Goal: Task Accomplishment & Management: Manage account settings

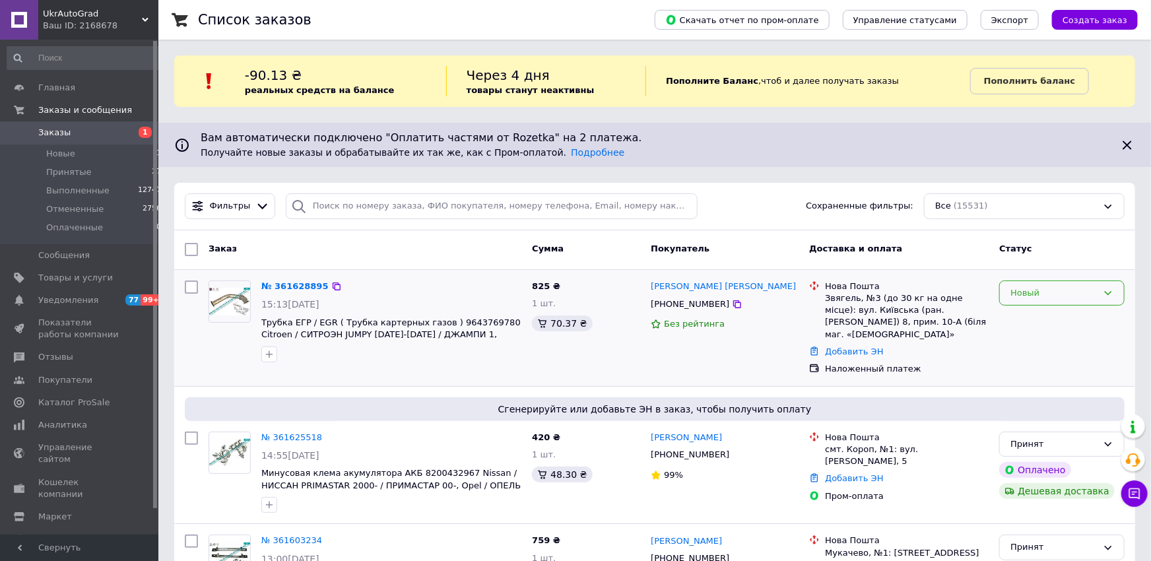
click at [1105, 289] on icon at bounding box center [1108, 293] width 11 height 11
click at [1047, 322] on li "Принят" at bounding box center [1062, 320] width 124 height 24
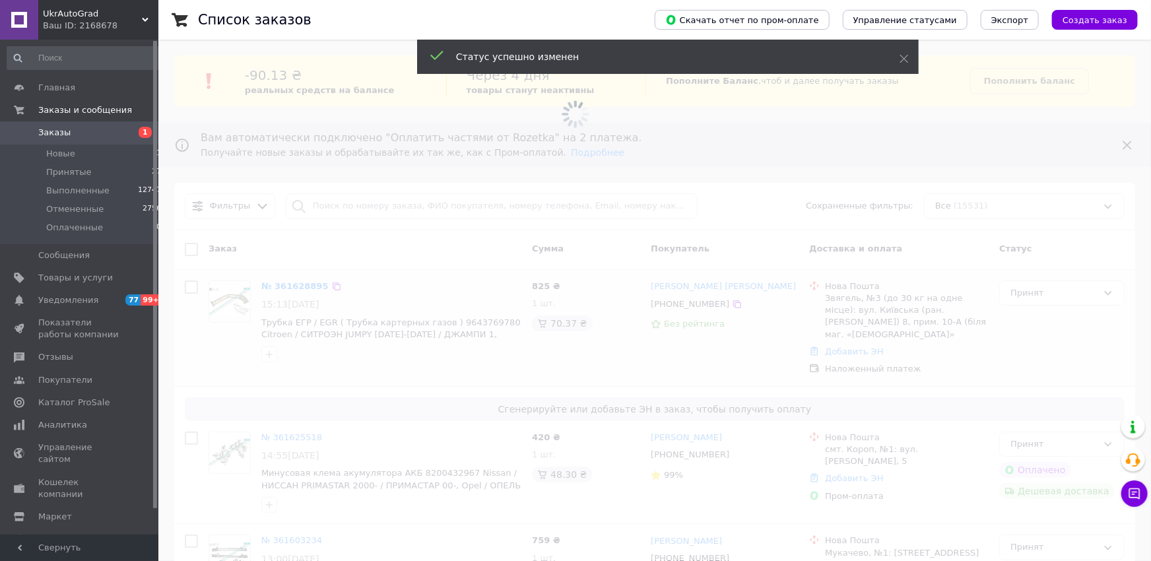
click at [288, 287] on span at bounding box center [575, 280] width 1151 height 561
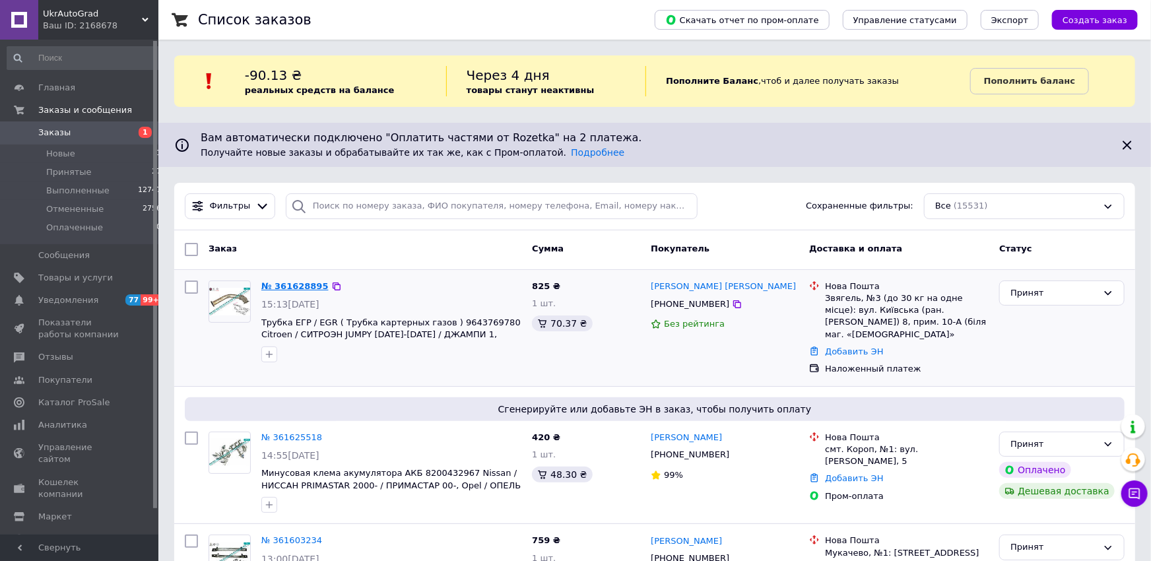
click at [291, 285] on link "№ 361628895" at bounding box center [294, 286] width 67 height 10
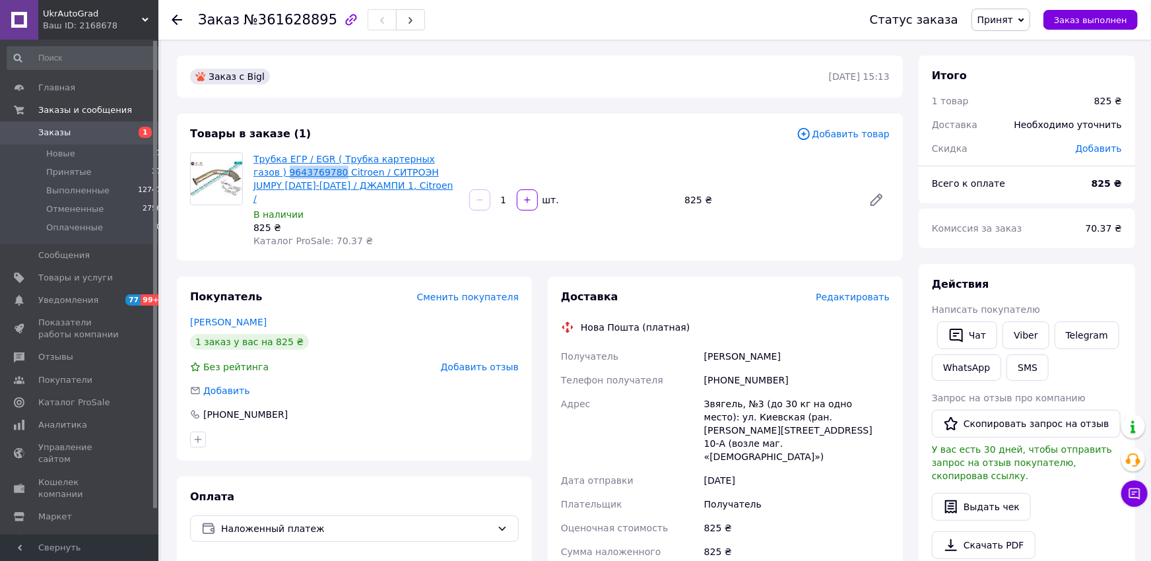
drag, startPoint x: 249, startPoint y: 170, endPoint x: 302, endPoint y: 172, distance: 52.9
copy link "9643769780"
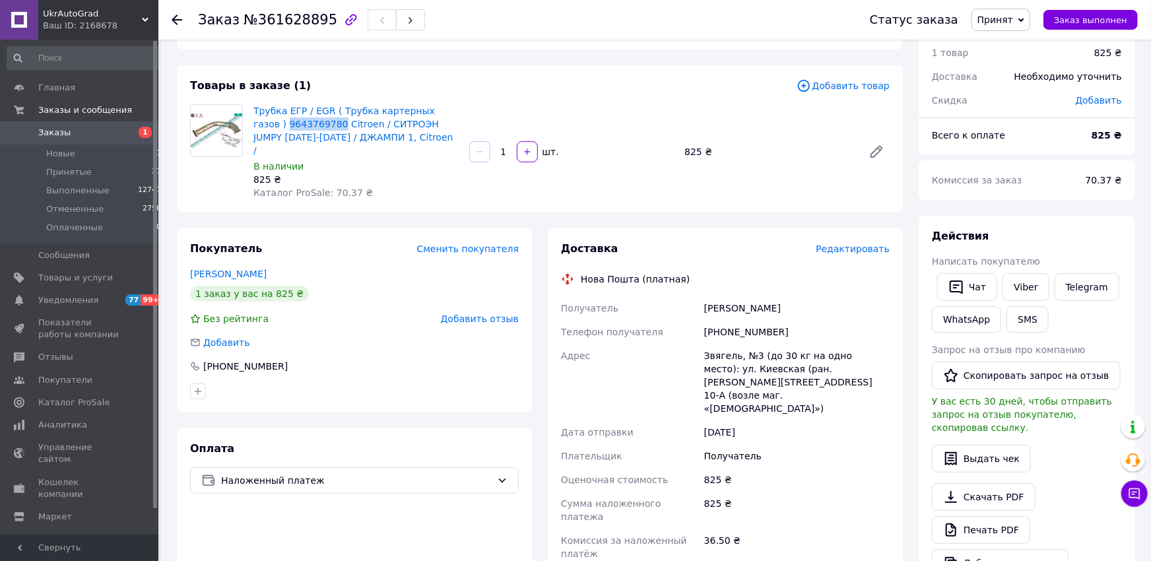
drag, startPoint x: 707, startPoint y: 294, endPoint x: 781, endPoint y: 291, distance: 74.0
click at [781, 296] on div "Артур Борсученко" at bounding box center [797, 308] width 191 height 24
copy div "Артур Борсученко"
drag, startPoint x: 788, startPoint y: 321, endPoint x: 720, endPoint y: 326, distance: 68.9
click at [720, 326] on div "[PHONE_NUMBER]" at bounding box center [797, 332] width 191 height 24
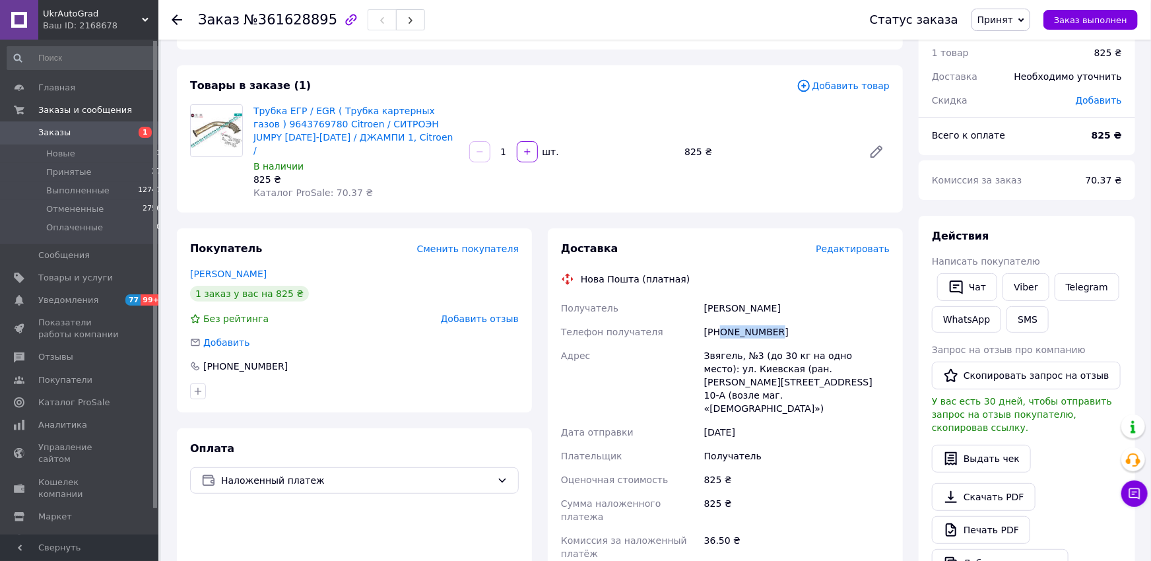
copy div "0930880400"
click at [50, 133] on span "Заказы" at bounding box center [54, 133] width 32 height 12
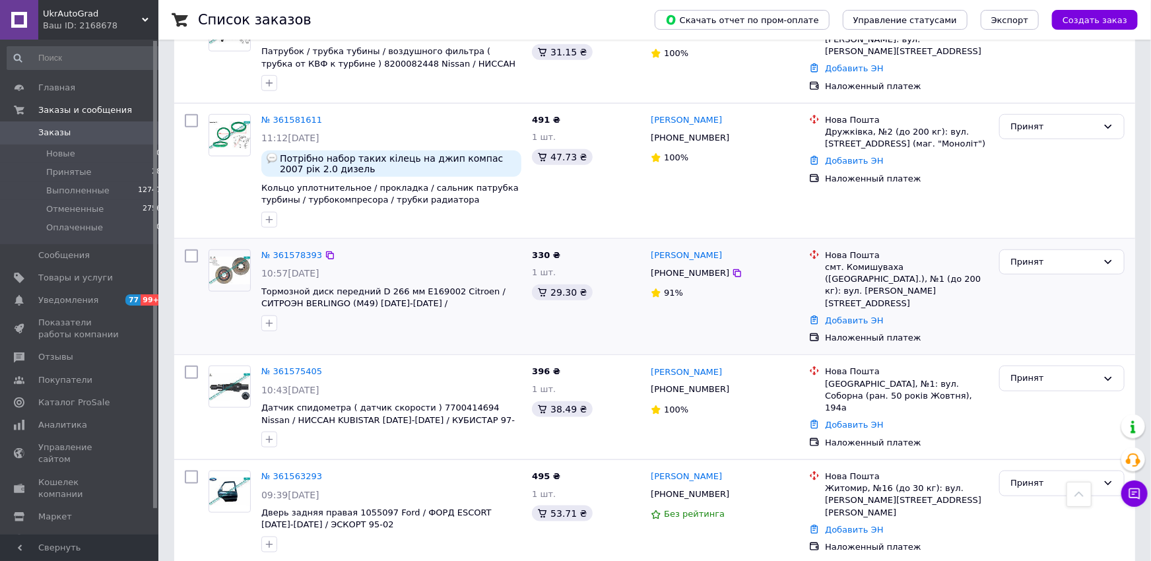
scroll to position [774, 0]
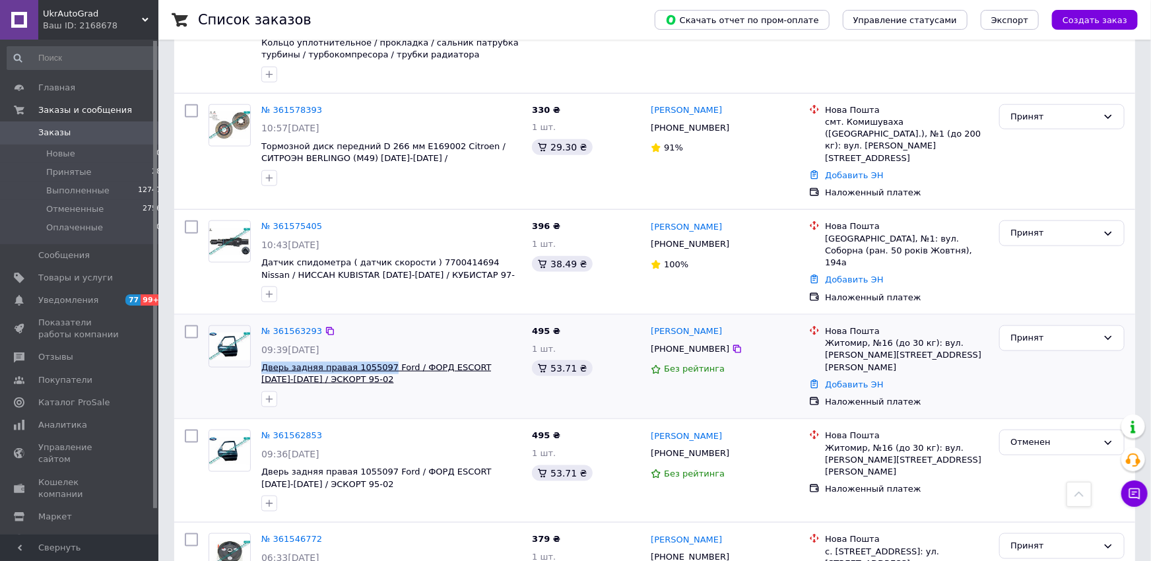
drag, startPoint x: 259, startPoint y: 343, endPoint x: 377, endPoint y: 341, distance: 118.2
copy span "Дверь задняя правая 1055097"
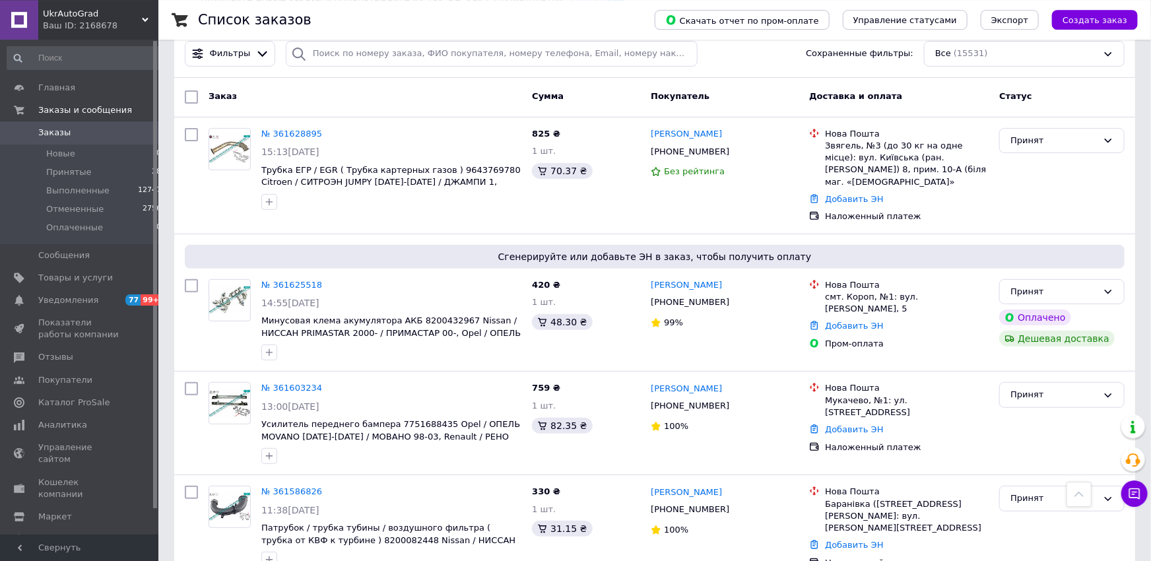
scroll to position [0, 0]
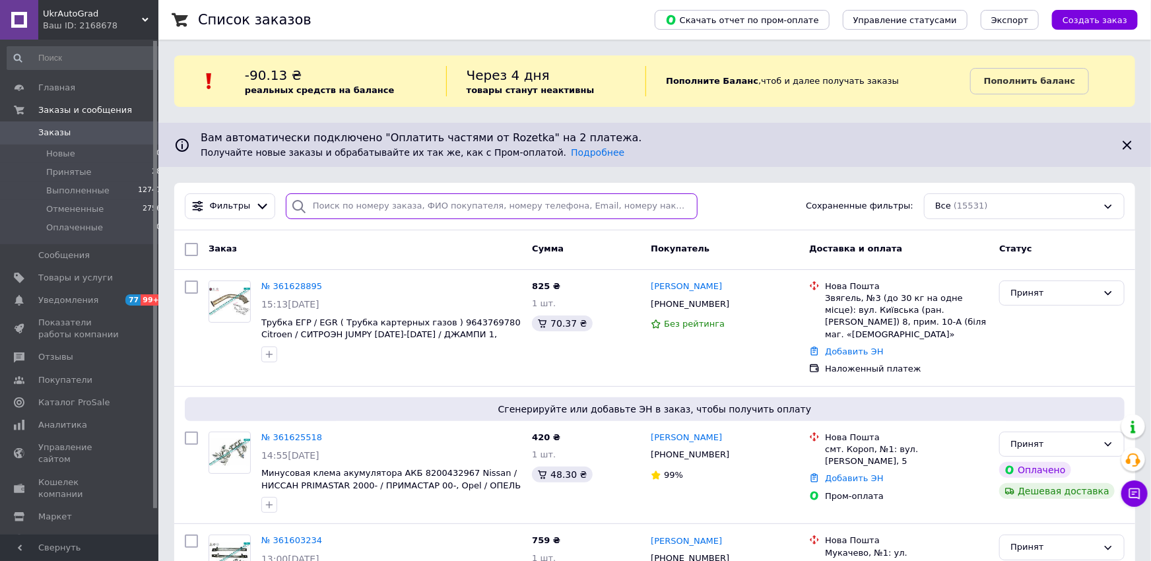
click at [391, 207] on input "search" at bounding box center [492, 206] width 412 height 26
paste input "380996681353"
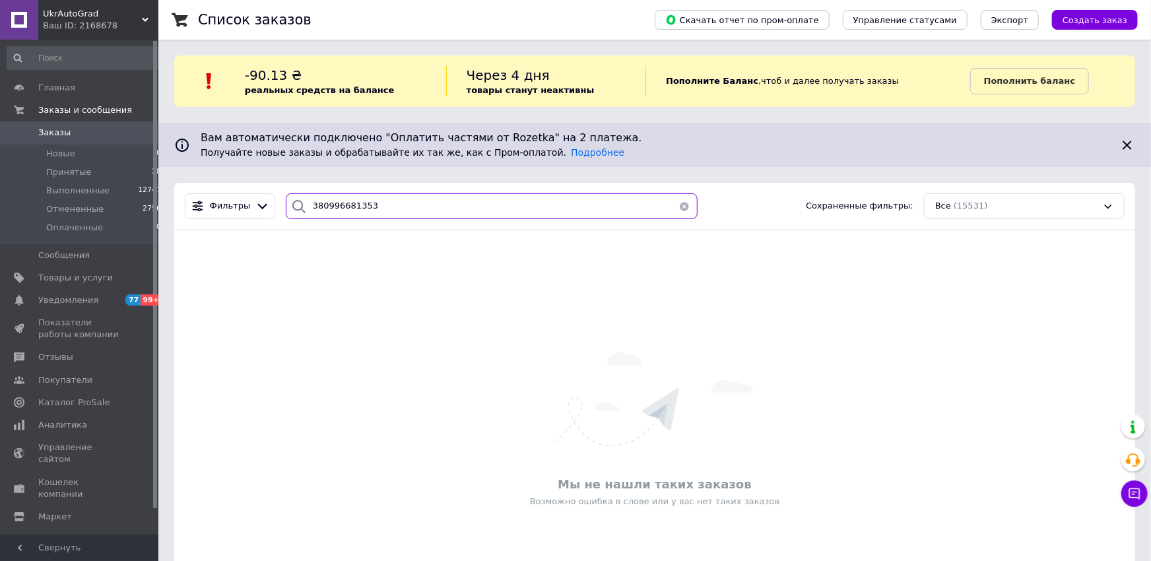
click at [411, 209] on input "380996681353" at bounding box center [492, 206] width 412 height 26
paste input "665355106"
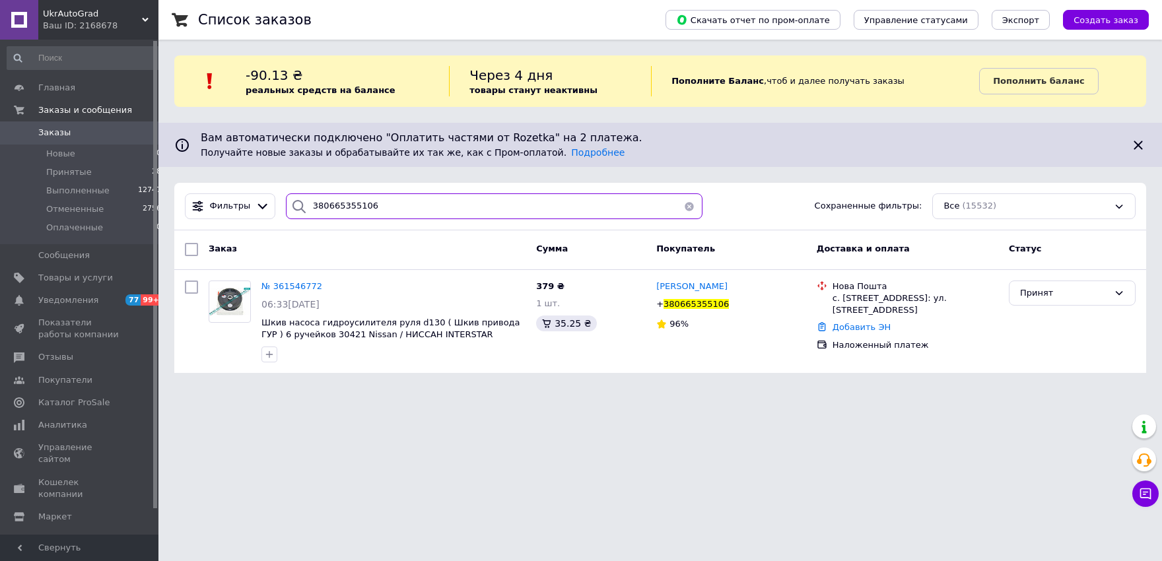
type input "380665355106"
click at [864, 331] on link "Добавить ЭН" at bounding box center [862, 327] width 58 height 10
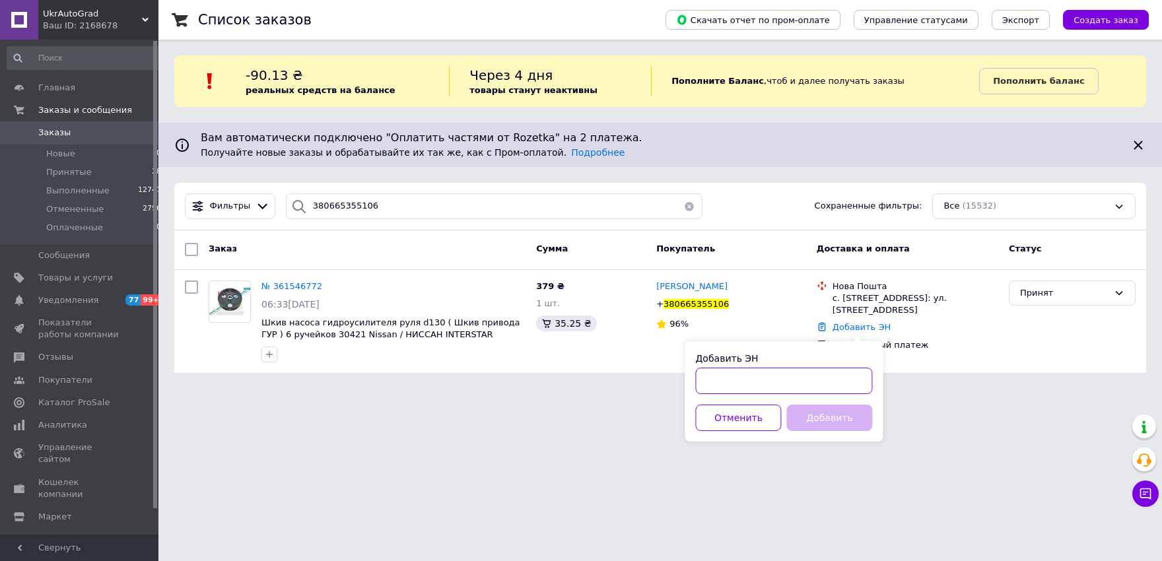
click at [826, 385] on input "Добавить ЭН" at bounding box center [783, 381] width 177 height 26
paste input "20451247266895"
type input "20451247266895"
click at [839, 412] on button "Добавить" at bounding box center [829, 418] width 86 height 26
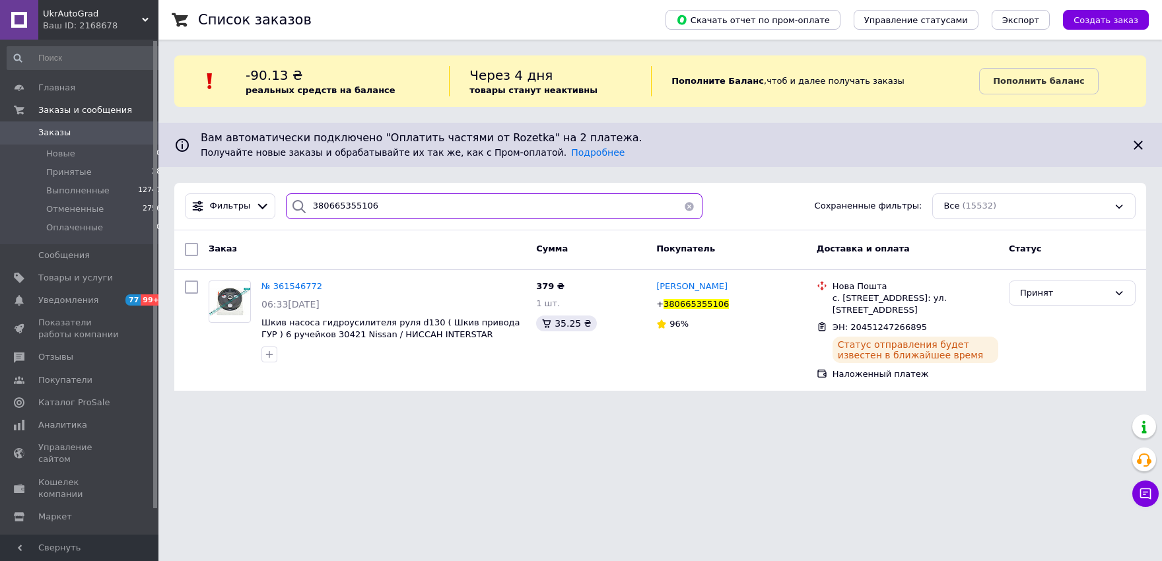
click at [526, 209] on input "380665355106" at bounding box center [494, 206] width 417 height 26
paste input "939376844"
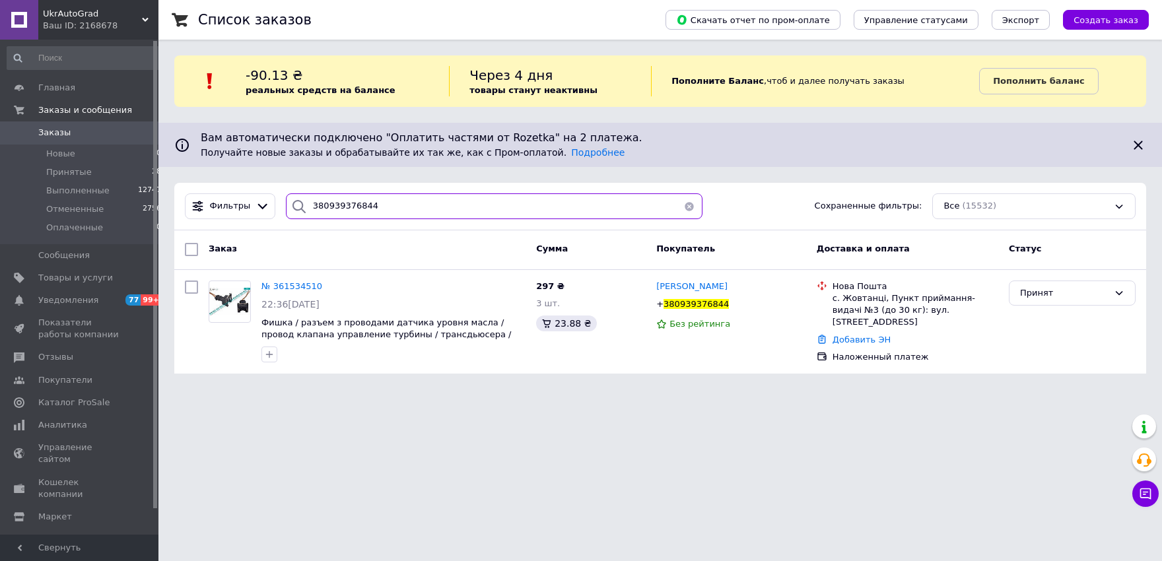
type input "380939376844"
click at [869, 335] on link "Добавить ЭН" at bounding box center [862, 340] width 58 height 10
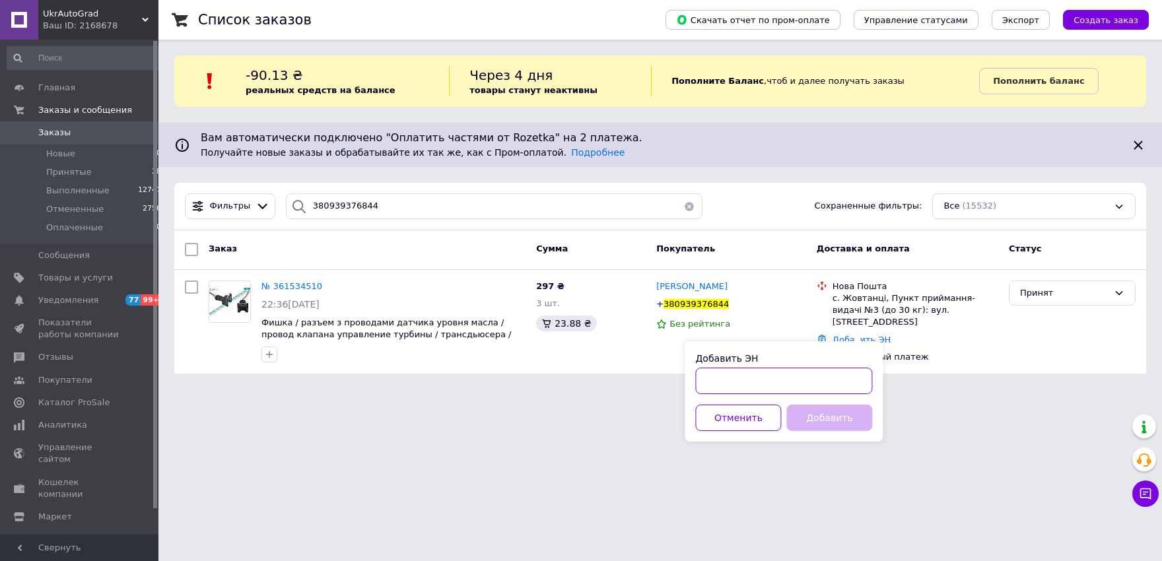
click at [827, 380] on input "Добавить ЭН" at bounding box center [783, 381] width 177 height 26
type input "м"
paste input "20451247269106"
type input "20451247269106"
click at [812, 415] on button "Добавить" at bounding box center [829, 418] width 86 height 26
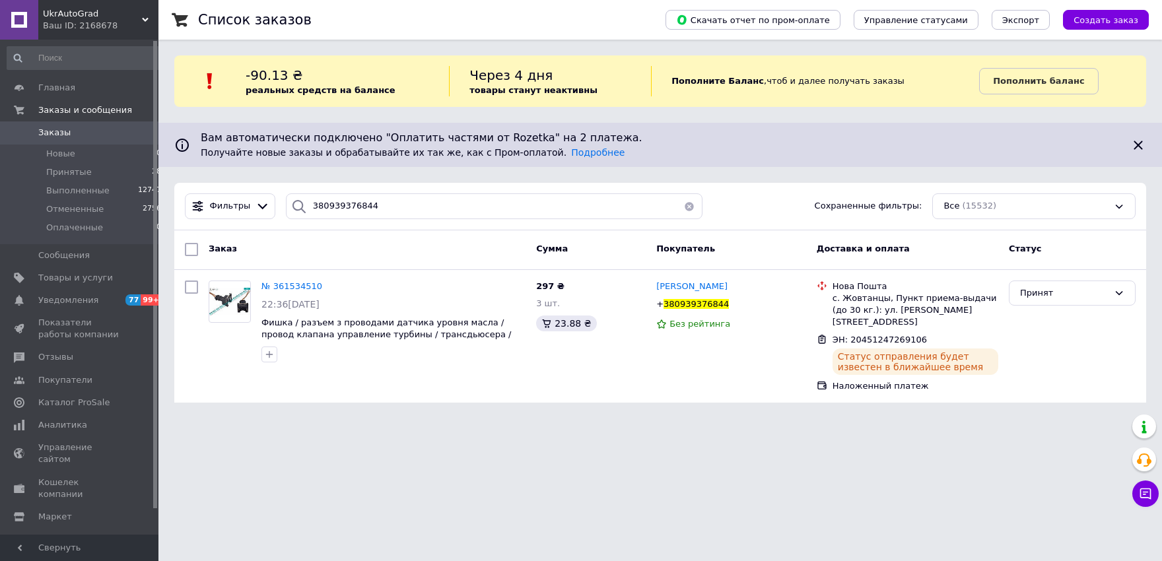
click at [683, 207] on button "button" at bounding box center [689, 206] width 26 height 26
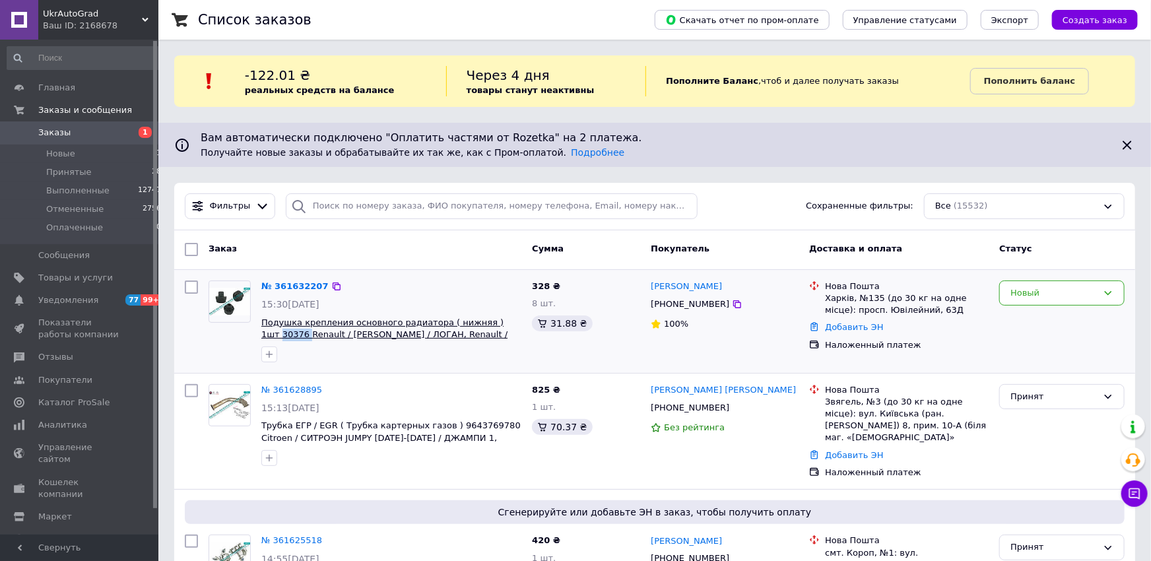
drag, startPoint x: 513, startPoint y: 322, endPoint x: 488, endPoint y: 325, distance: 25.2
copy span "30376"
click at [282, 283] on link "№ 361632207" at bounding box center [294, 286] width 67 height 10
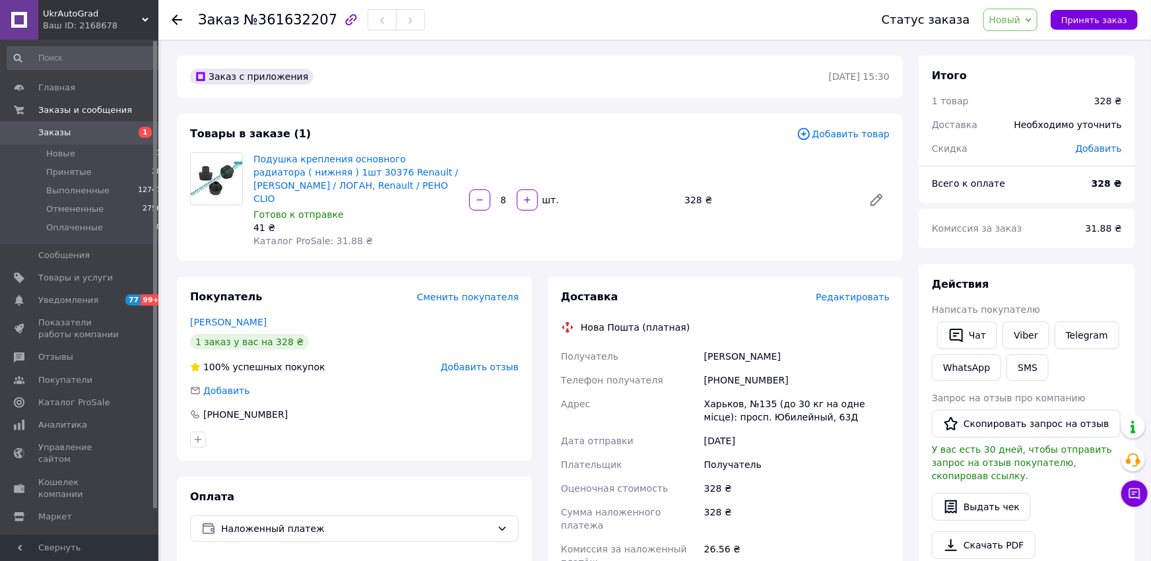
click at [1032, 20] on icon at bounding box center [1029, 20] width 6 height 6
click at [1022, 47] on li "Принят" at bounding box center [1019, 46] width 70 height 20
click at [53, 129] on span "Заказы" at bounding box center [54, 133] width 32 height 12
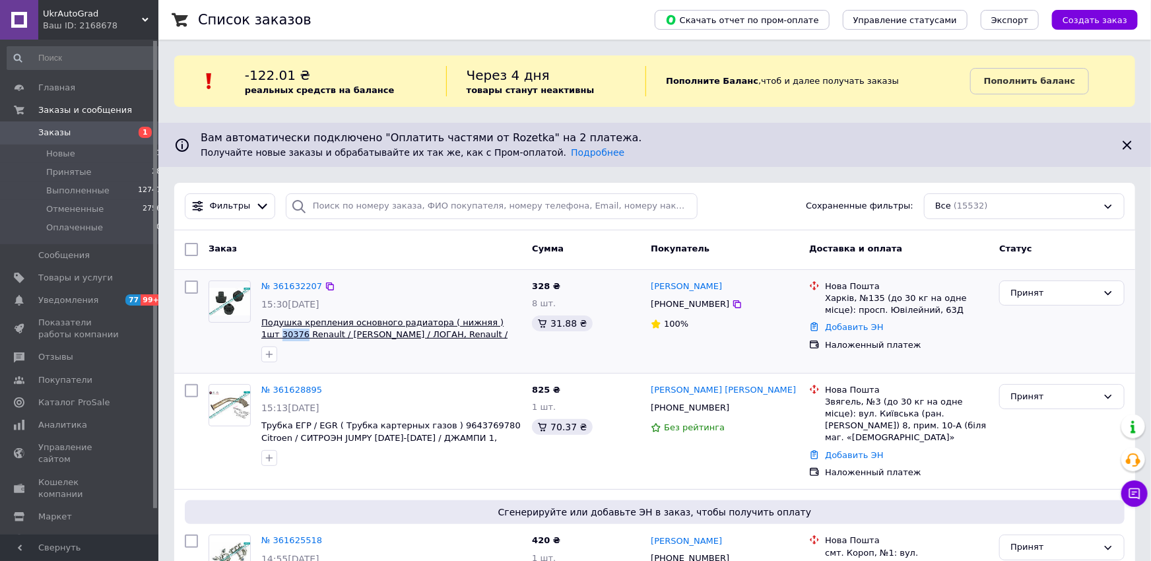
drag, startPoint x: 512, startPoint y: 323, endPoint x: 487, endPoint y: 328, distance: 25.5
copy span "30376"
drag, startPoint x: 650, startPoint y: 287, endPoint x: 739, endPoint y: 287, distance: 88.5
click at [739, 287] on div "[PERSON_NAME]" at bounding box center [725, 286] width 151 height 15
copy link "[PERSON_NAME]"
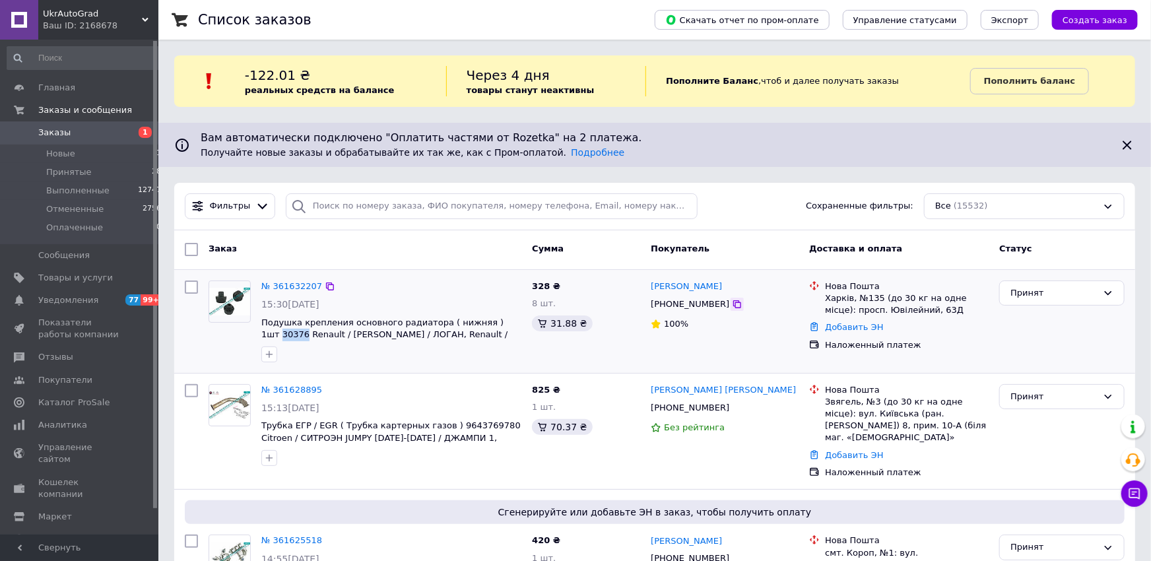
click at [733, 302] on icon at bounding box center [737, 304] width 8 height 8
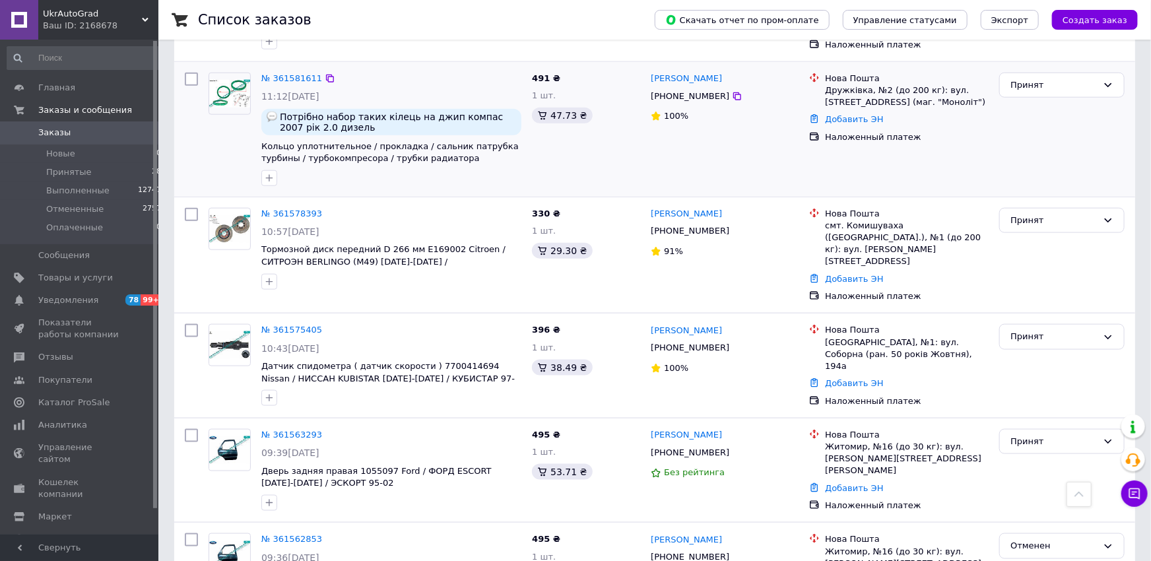
scroll to position [968, 0]
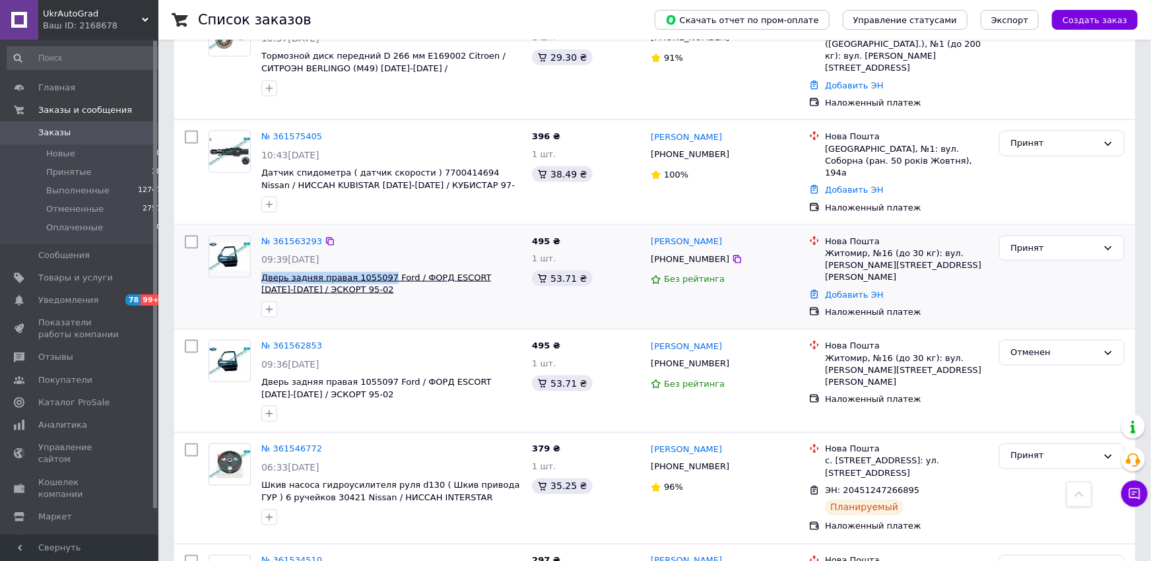
drag, startPoint x: 257, startPoint y: 251, endPoint x: 379, endPoint y: 254, distance: 122.2
copy span "Дверь задняя правая 1055097"
click at [272, 236] on link "№ 361563293" at bounding box center [291, 241] width 61 height 10
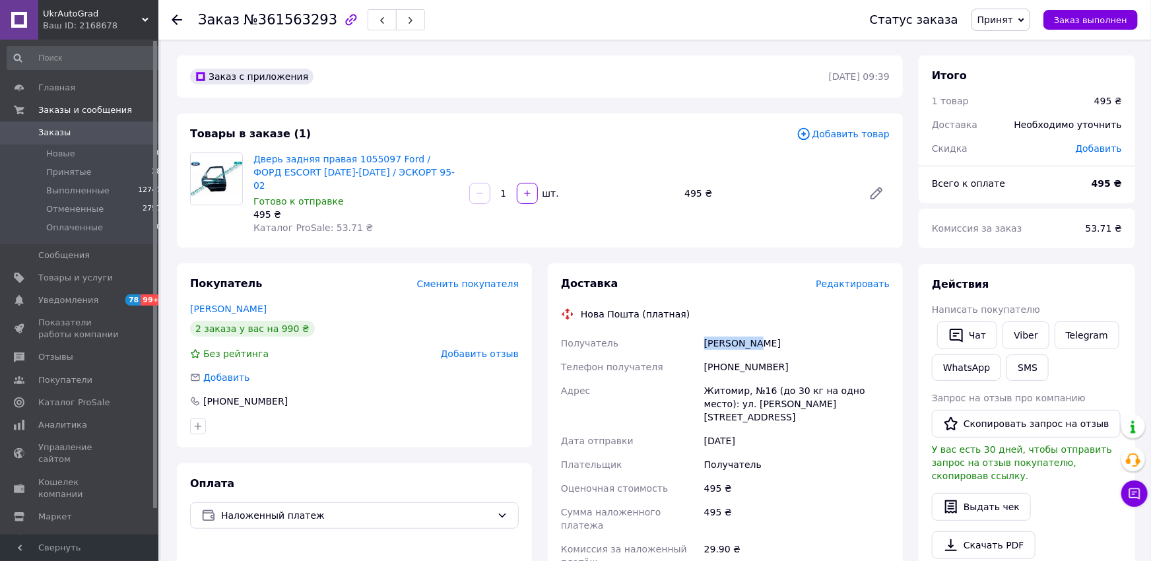
drag, startPoint x: 701, startPoint y: 329, endPoint x: 757, endPoint y: 325, distance: 55.6
click at [757, 331] on div "Получатель Сич Андрій Телефон получателя +380984609517 Адрес Житомир, №16 (до 3…" at bounding box center [726, 471] width 334 height 280
copy div "Получатель Сич Андрій"
drag, startPoint x: 782, startPoint y: 357, endPoint x: 723, endPoint y: 358, distance: 59.4
click at [723, 358] on div "[PHONE_NUMBER]" at bounding box center [797, 367] width 191 height 24
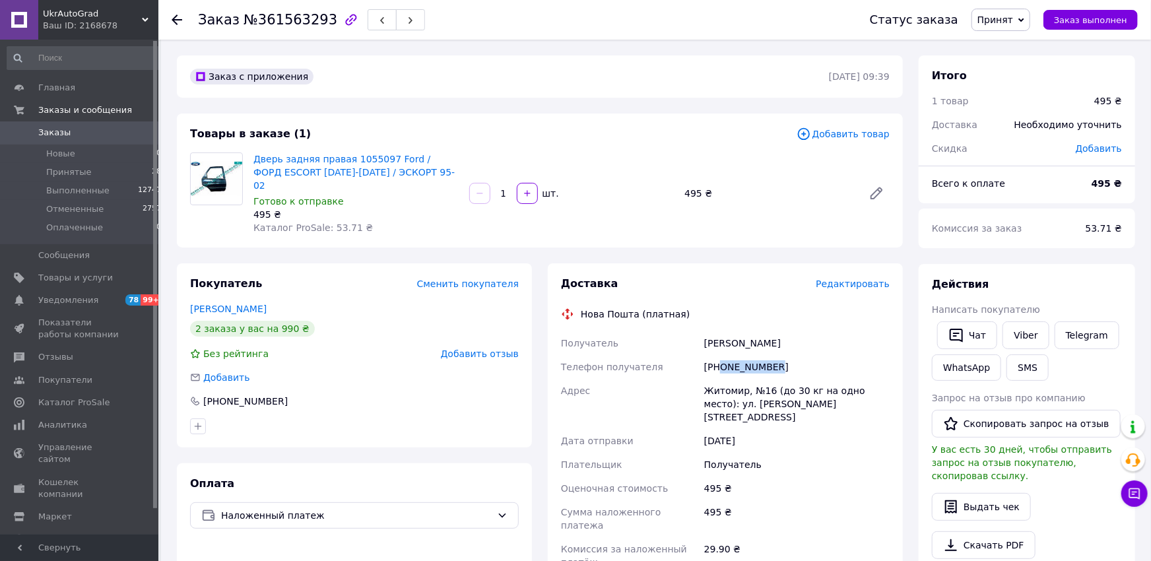
copy div "0984609517"
click at [53, 135] on span "Заказы" at bounding box center [54, 133] width 32 height 12
